Goal: Transaction & Acquisition: Purchase product/service

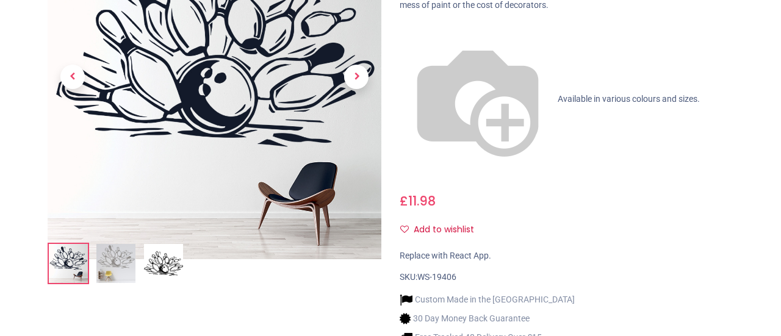
scroll to position [197, 0]
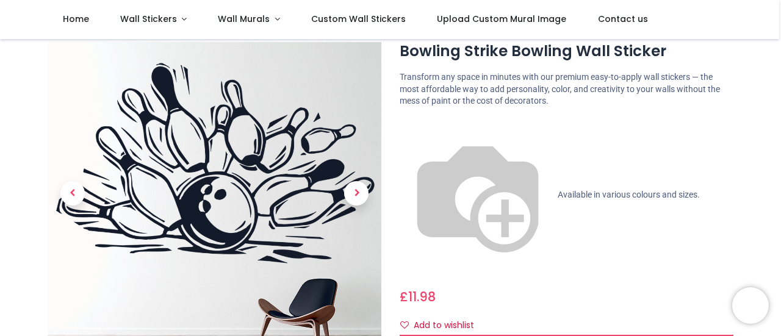
scroll to position [191, 0]
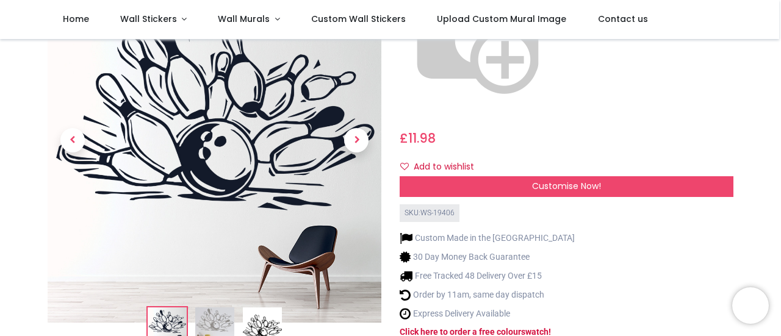
click at [249, 308] on img at bounding box center [262, 327] width 39 height 39
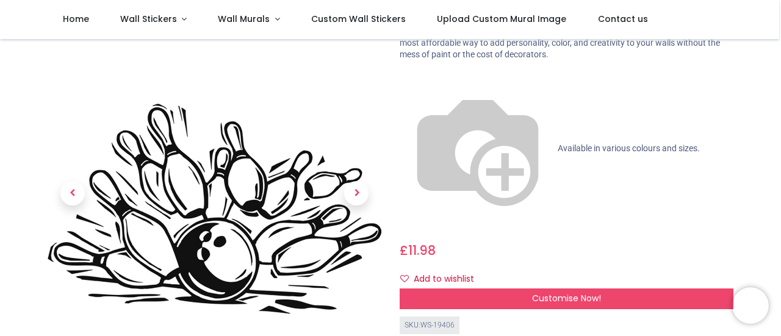
scroll to position [135, 0]
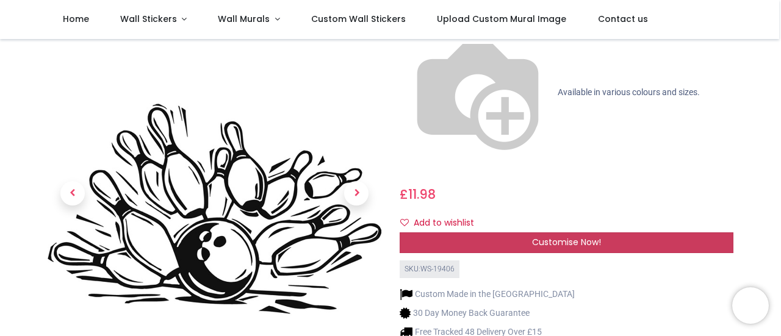
click at [530, 233] on div "Customise Now!" at bounding box center [567, 243] width 334 height 21
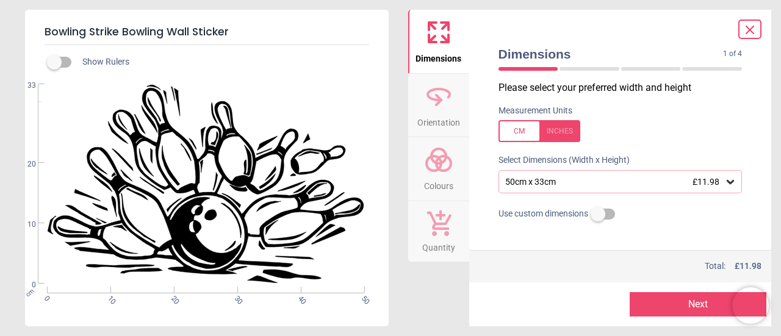
click at [565, 126] on div at bounding box center [540, 131] width 82 height 22
click at [702, 175] on div "19.7" x 13" (1ft 8" x 1ft 1") £11.98" at bounding box center [621, 181] width 244 height 23
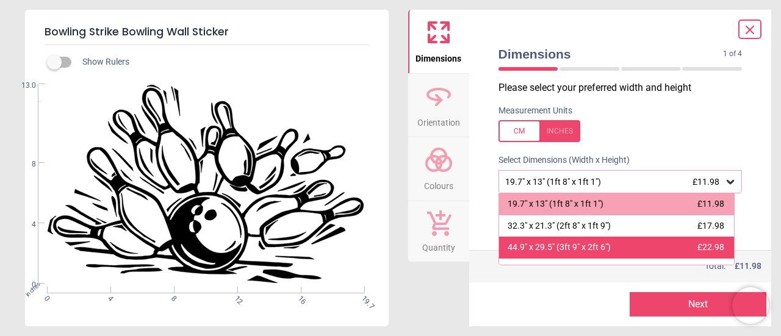
scroll to position [59, 0]
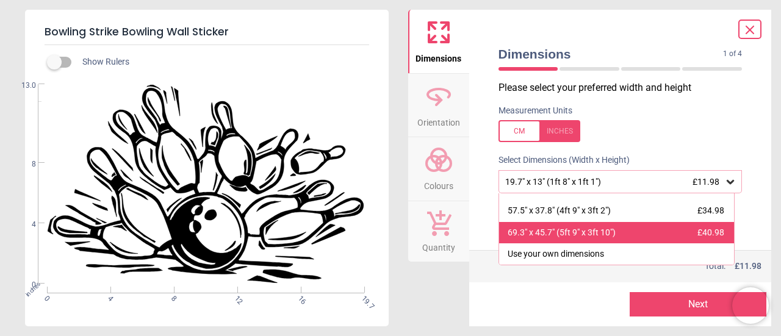
click at [630, 238] on div "69.3" x 45.7" (5ft 9" x 3ft 10") £40.98" at bounding box center [617, 233] width 236 height 22
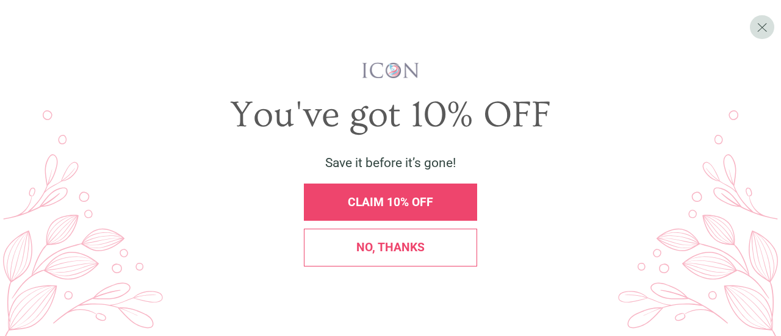
click at [430, 209] on div "CLAIM 10% OFF" at bounding box center [390, 202] width 173 height 37
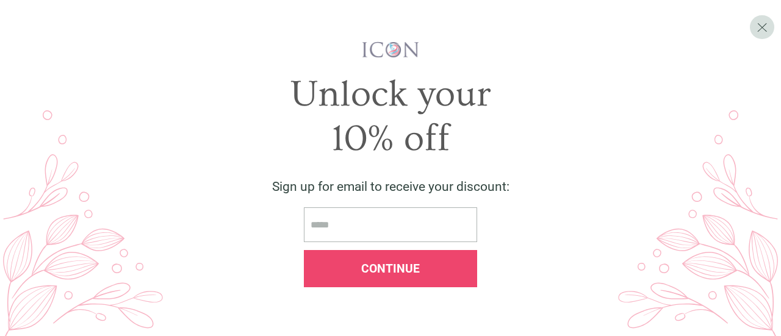
click at [422, 212] on input "email" at bounding box center [390, 225] width 173 height 35
type input "**********"
click at [383, 269] on span "Continue" at bounding box center [390, 269] width 59 height 14
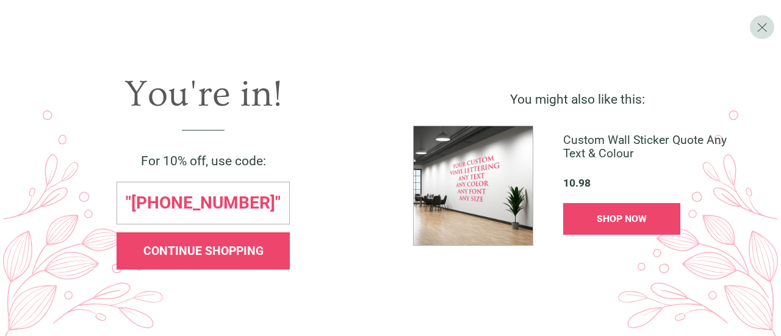
click at [256, 243] on div "CONTINUE SHOPPING" at bounding box center [203, 251] width 173 height 37
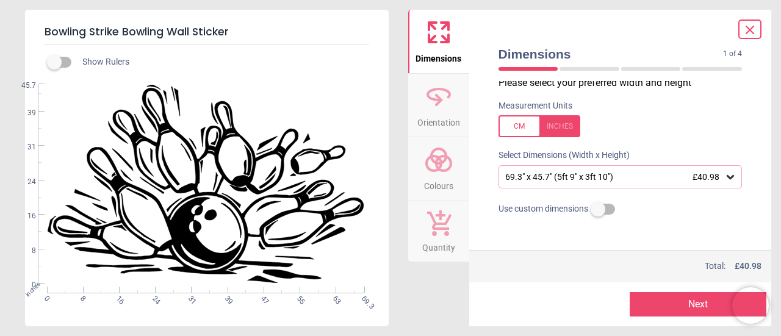
drag, startPoint x: 671, startPoint y: 299, endPoint x: 690, endPoint y: 305, distance: 19.9
click at [690, 305] on button "Next" at bounding box center [698, 304] width 137 height 24
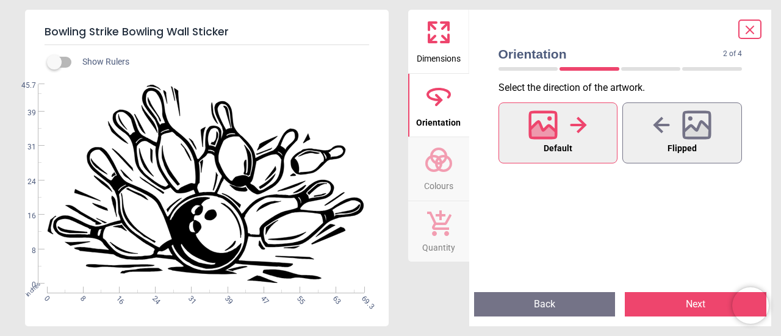
click at [708, 303] on button "Next" at bounding box center [696, 304] width 142 height 24
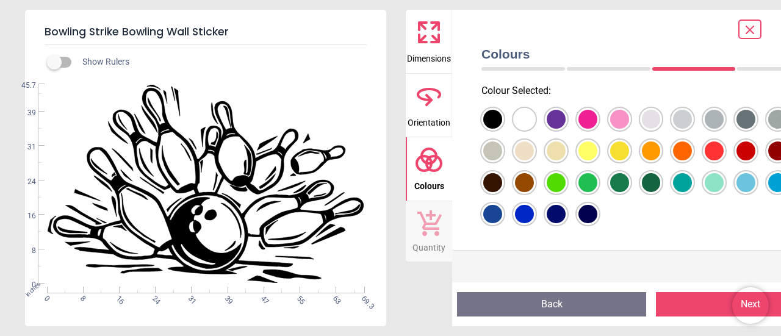
click at [708, 303] on button "Next" at bounding box center [750, 304] width 189 height 24
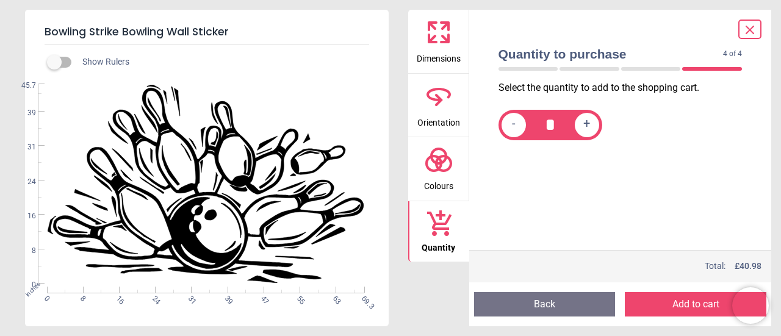
click at [708, 303] on button "Add to cart" at bounding box center [696, 304] width 142 height 24
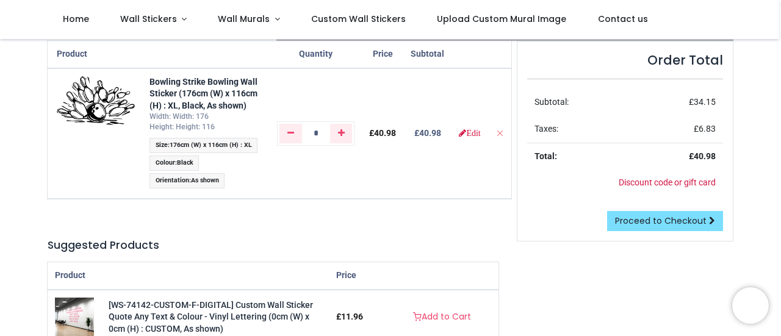
scroll to position [72, 0]
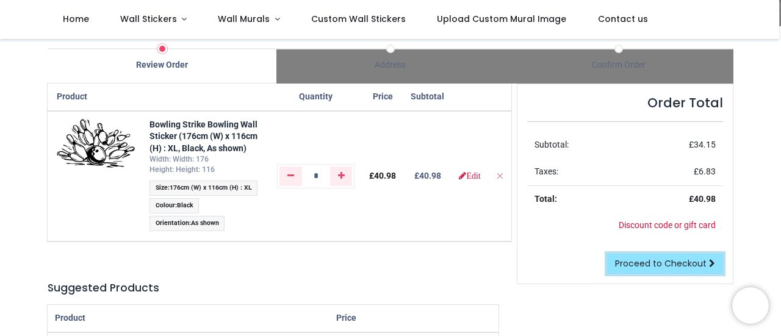
click at [646, 259] on span "Proceed to Checkout" at bounding box center [661, 264] width 92 height 12
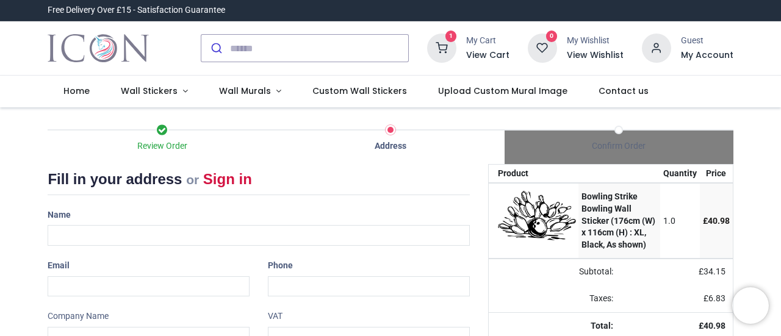
select select "***"
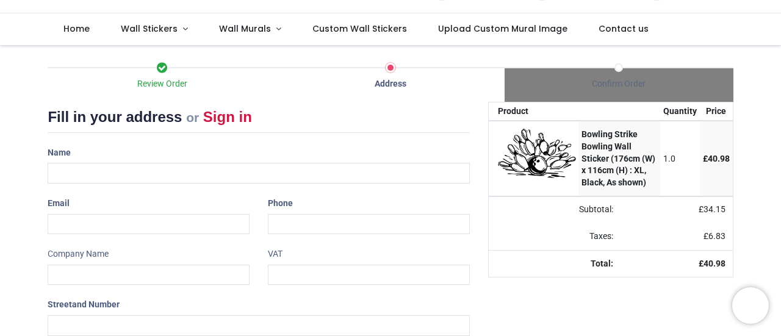
scroll to position [63, 0]
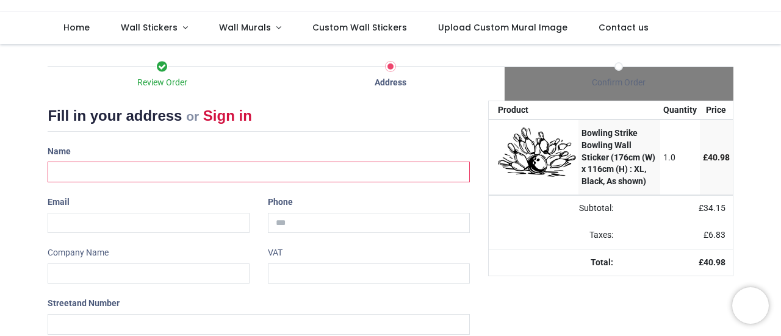
click at [217, 172] on input "text" at bounding box center [259, 172] width 422 height 21
type input "**********"
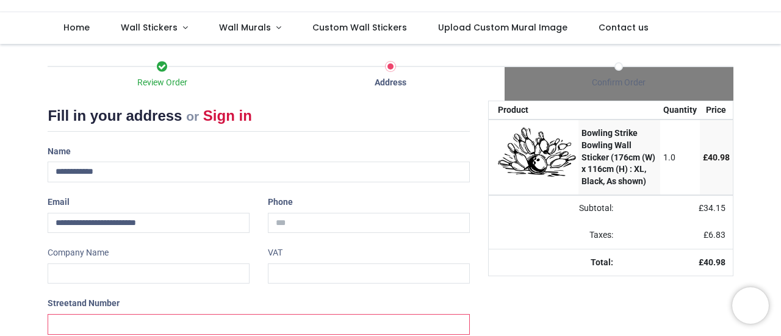
type input "**********"
type input "********"
type input "*******"
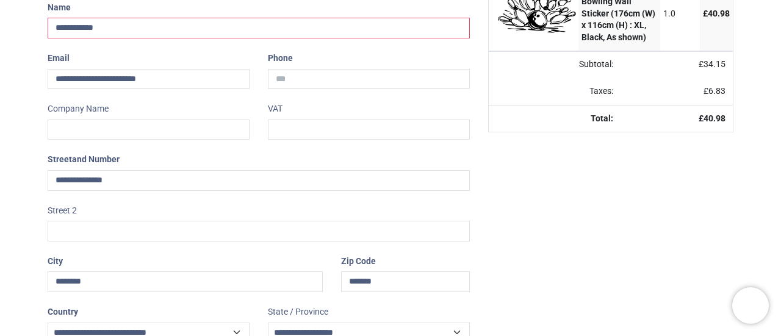
scroll to position [280, 0]
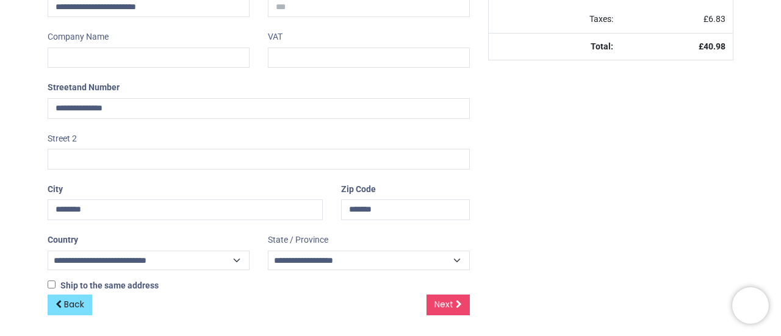
click at [559, 215] on div "Your order: £ 40.98 Product Quantity Price Bowling Strike Bowling Wall Sticker …" at bounding box center [611, 110] width 264 height 450
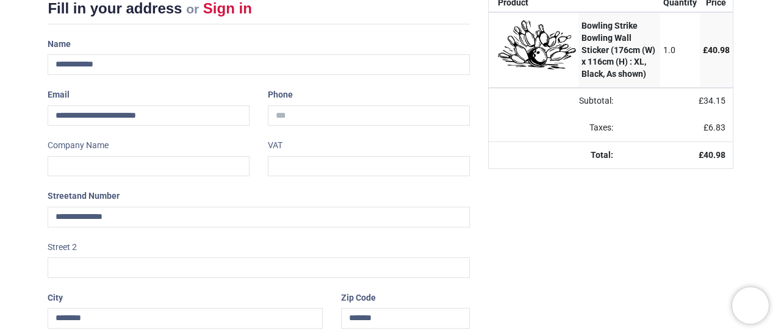
scroll to position [177, 0]
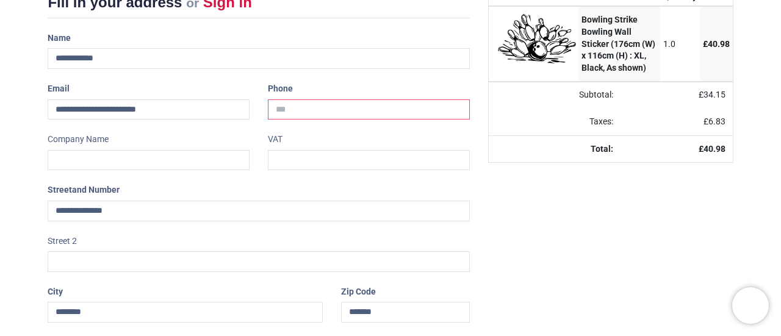
click at [348, 110] on input "tel" at bounding box center [369, 109] width 202 height 21
type input "**********"
click at [607, 262] on div "Your order: £ 40.98 Product Quantity Price Bowling Strike Bowling Wall Sticker …" at bounding box center [611, 212] width 264 height 450
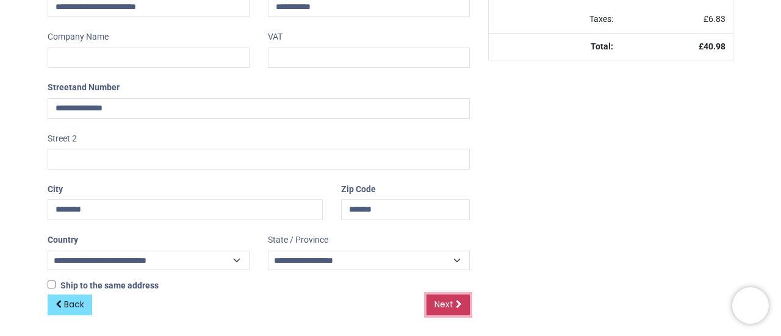
click at [466, 306] on link "Next" at bounding box center [448, 305] width 43 height 21
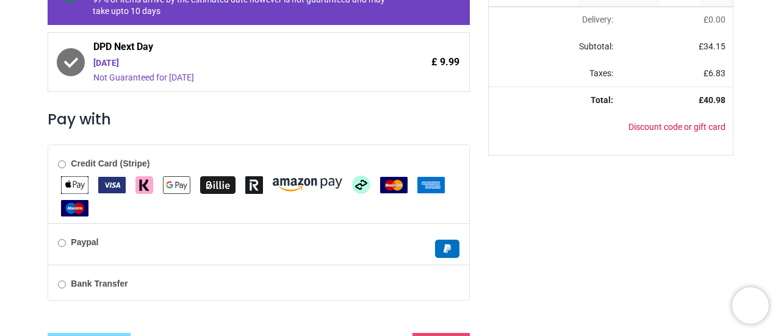
scroll to position [272, 0]
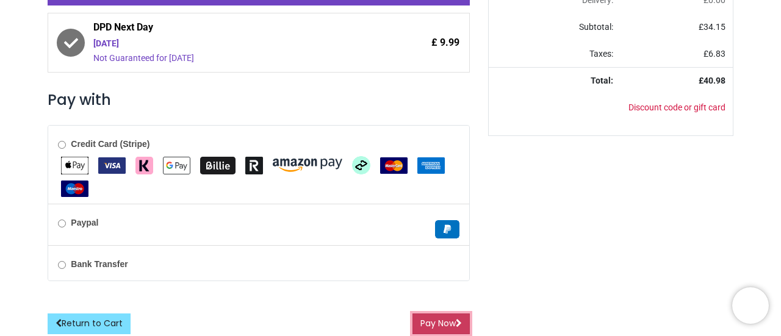
click at [449, 323] on button "Pay Now" at bounding box center [441, 324] width 57 height 21
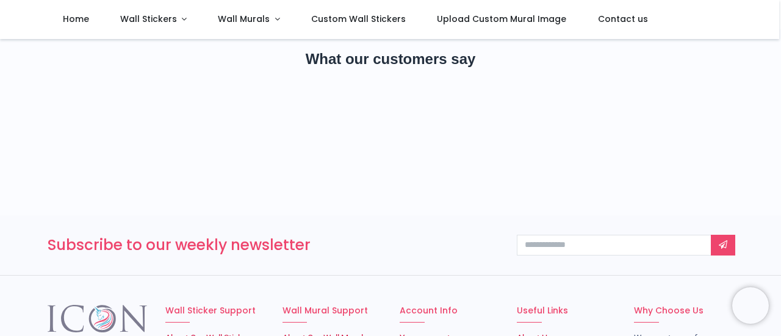
scroll to position [265, 0]
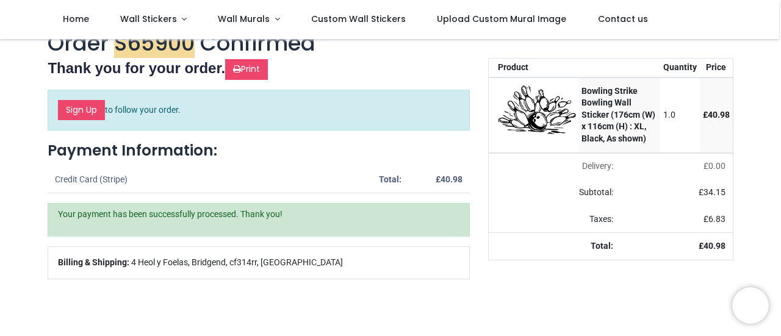
scroll to position [16, 0]
click at [258, 69] on link "Print" at bounding box center [246, 69] width 43 height 21
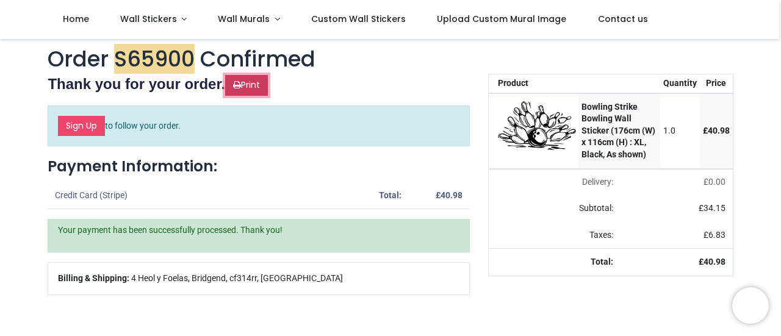
scroll to position [11, 0]
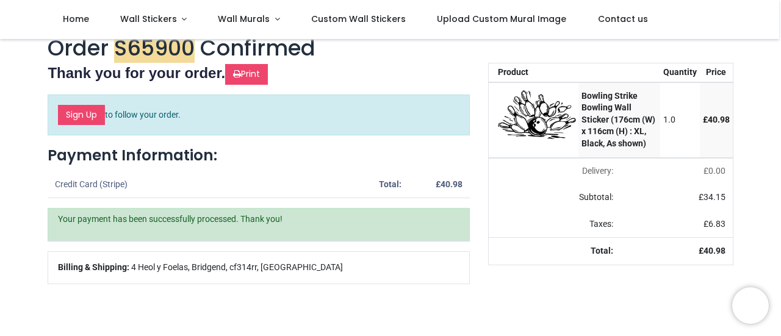
click at [85, 112] on link "Sign Up" at bounding box center [81, 115] width 47 height 21
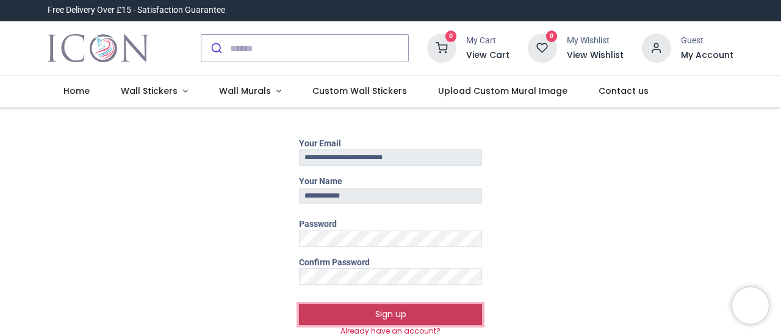
click at [388, 308] on button "Sign up" at bounding box center [390, 315] width 183 height 21
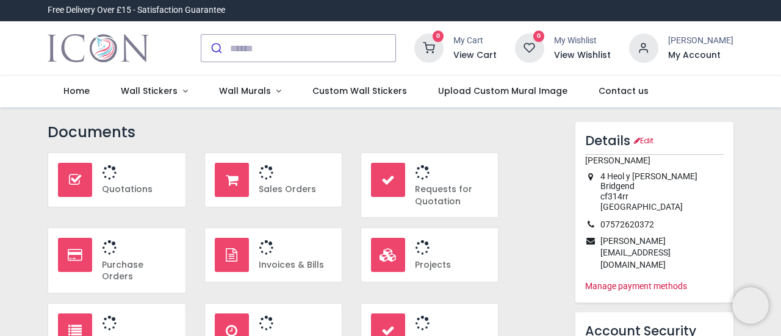
type input "**********"
